Goal: Information Seeking & Learning: Learn about a topic

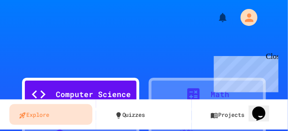
click at [274, 58] on div "Close" at bounding box center [272, 58] width 12 height 12
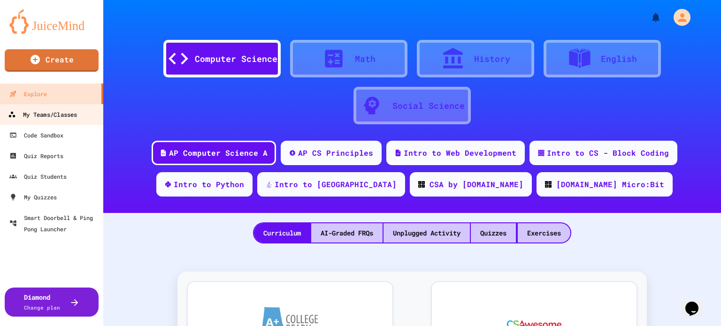
click at [25, 116] on div "My Teams/Classes" at bounding box center [42, 115] width 69 height 12
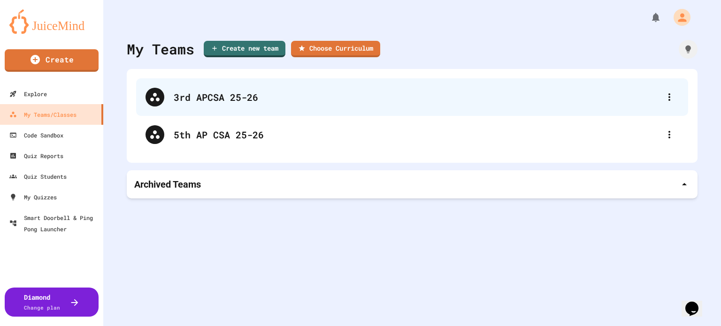
click at [192, 93] on div "3rd APCSA 25-26" at bounding box center [417, 97] width 487 height 14
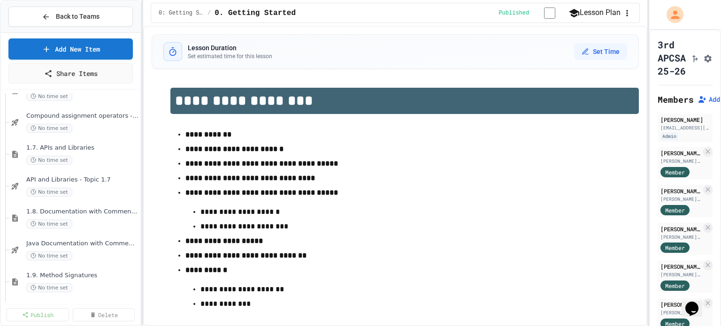
scroll to position [470, 0]
click at [85, 130] on span "1.10. Calling Class Methods" at bounding box center [77, 214] width 103 height 8
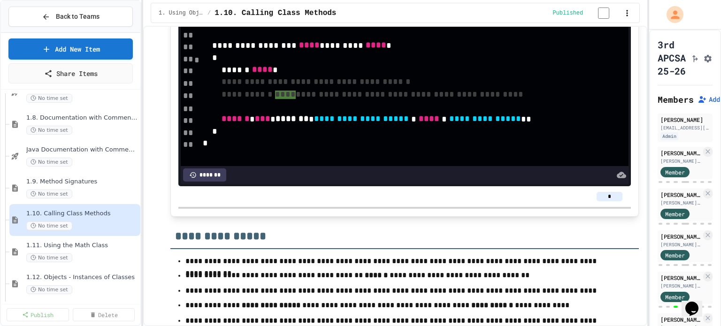
scroll to position [75, 0]
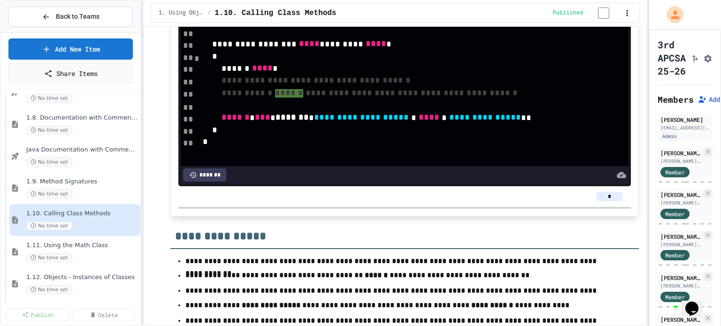
drag, startPoint x: 430, startPoint y: 49, endPoint x: 456, endPoint y: 51, distance: 25.9
drag, startPoint x: 498, startPoint y: 48, endPoint x: 520, endPoint y: 48, distance: 22.1
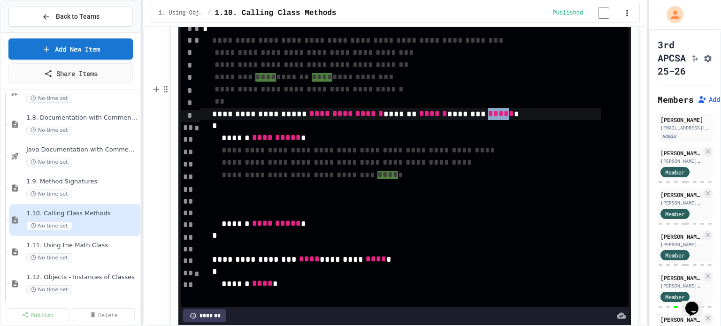
scroll to position [4172, 0]
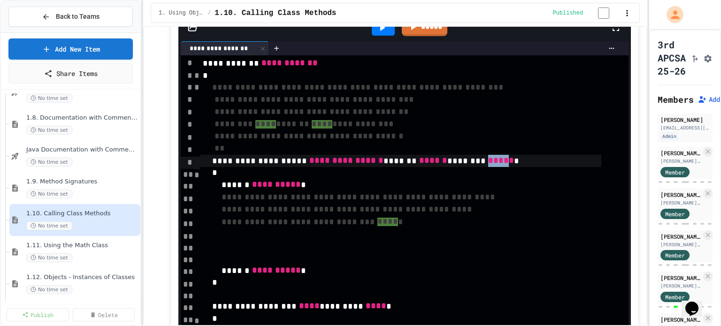
click at [288, 9] on button "********" at bounding box center [384, -1] width 58 height 19
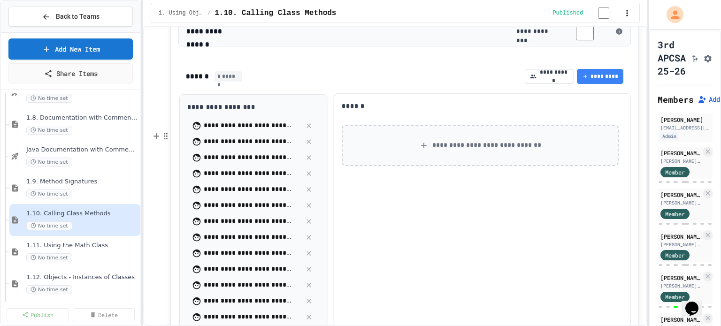
scroll to position [4266, 0]
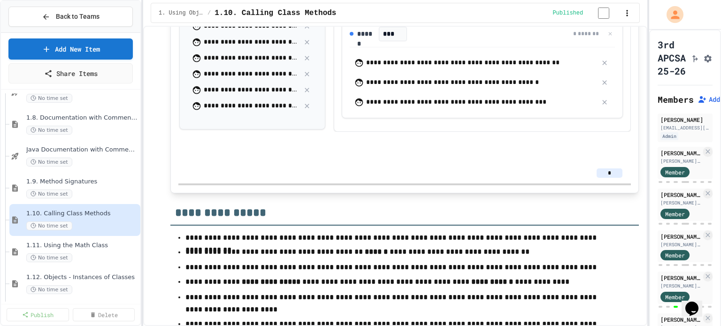
scroll to position [4336, 0]
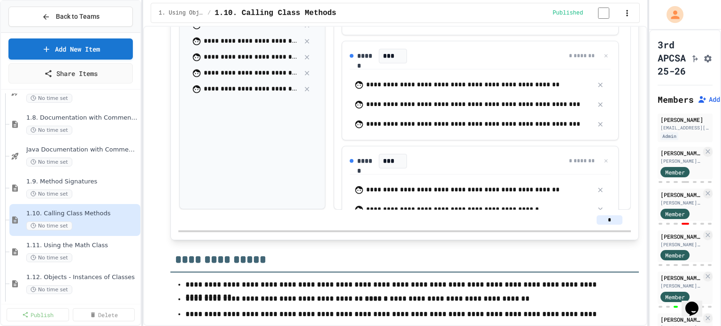
scroll to position [0, 0]
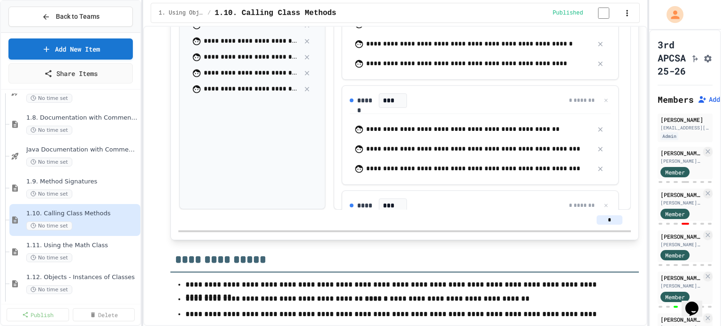
drag, startPoint x: 595, startPoint y: 59, endPoint x: 561, endPoint y: 60, distance: 34.8
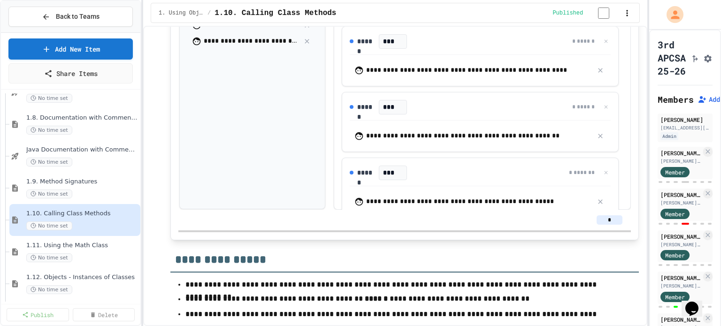
drag, startPoint x: 584, startPoint y: 60, endPoint x: 582, endPoint y: 68, distance: 8.8
drag, startPoint x: 594, startPoint y: 56, endPoint x: 334, endPoint y: 94, distance: 262.5
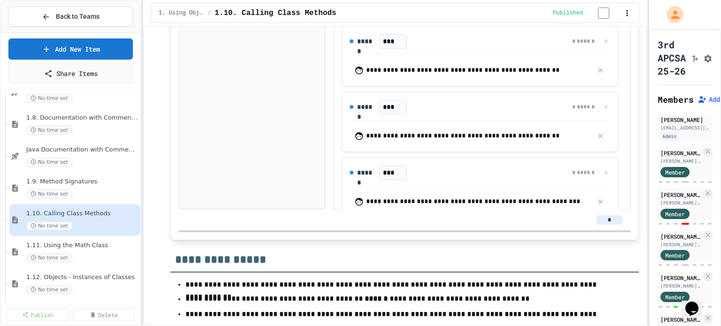
drag, startPoint x: 592, startPoint y: 62, endPoint x: 303, endPoint y: 111, distance: 293.4
